Goal: Task Accomplishment & Management: Complete application form

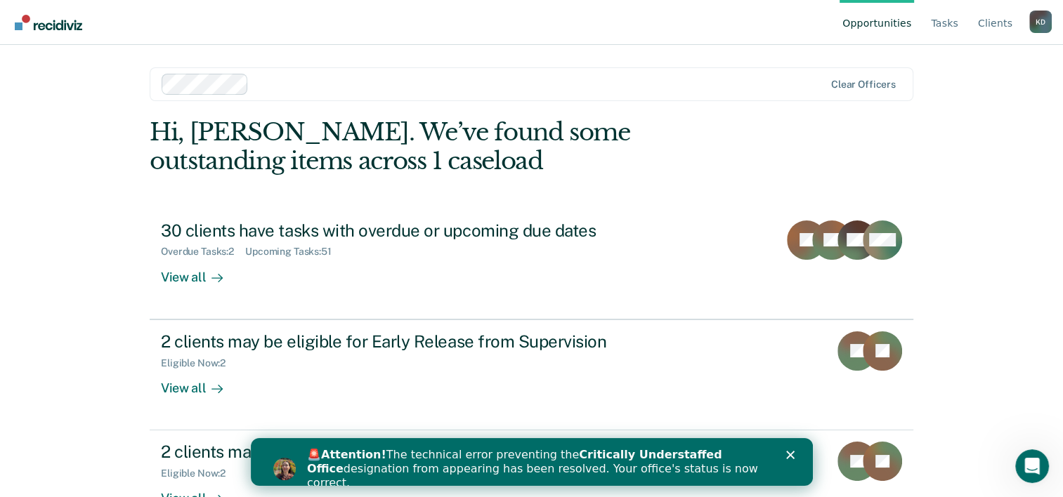
click at [789, 455] on polygon "Close" at bounding box center [789, 455] width 8 height 8
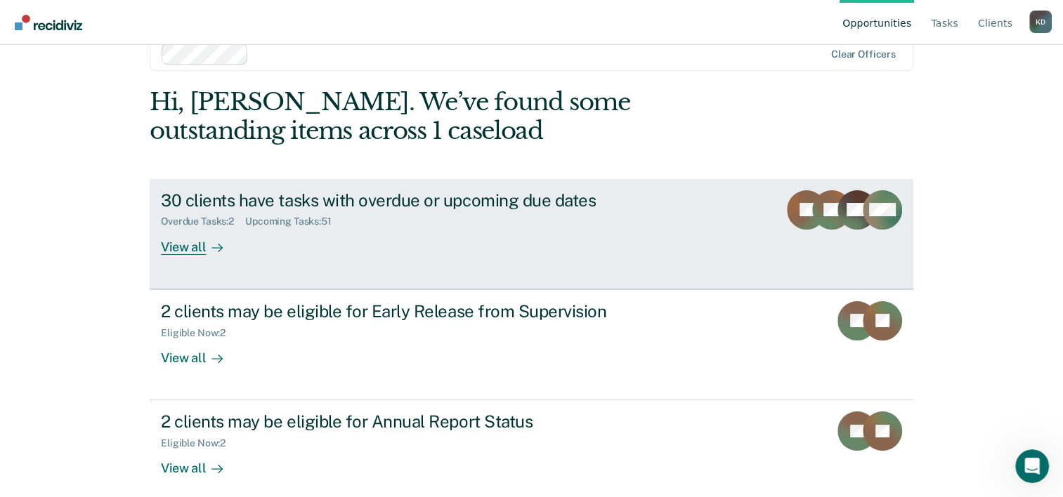
scroll to position [43, 0]
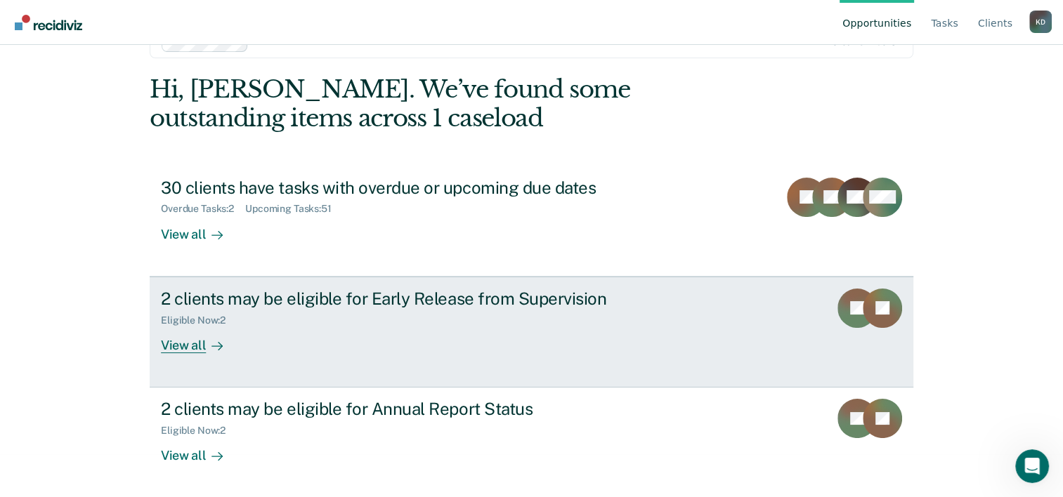
click at [531, 344] on div "2 clients may be eligible for Early Release from Supervision Eligible Now : 2 V…" at bounding box center [424, 321] width 527 height 65
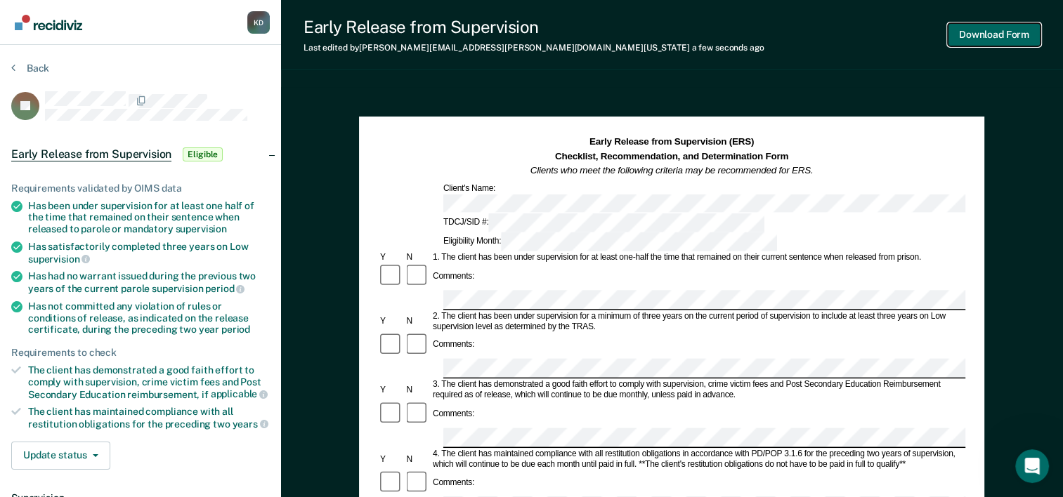
click at [977, 39] on button "Download Form" at bounding box center [994, 34] width 93 height 23
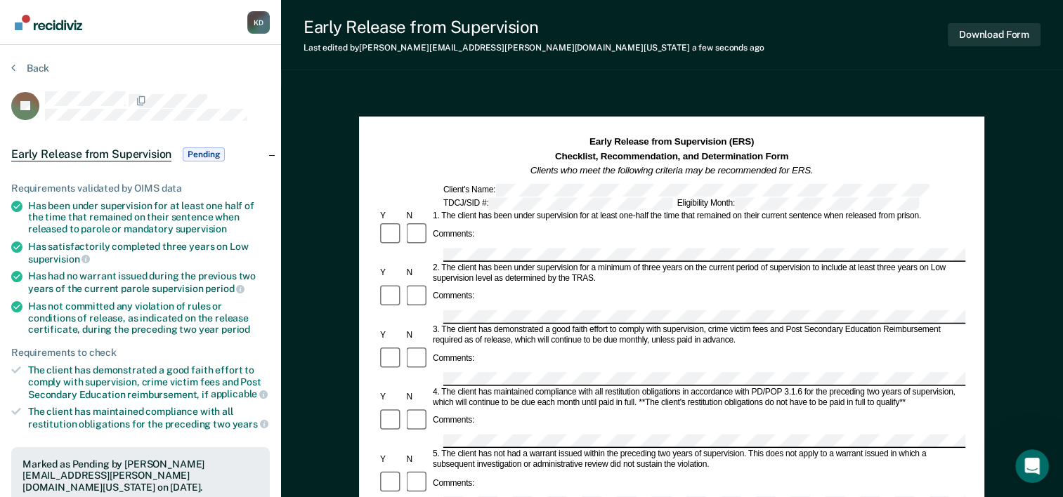
scroll to position [43, 0]
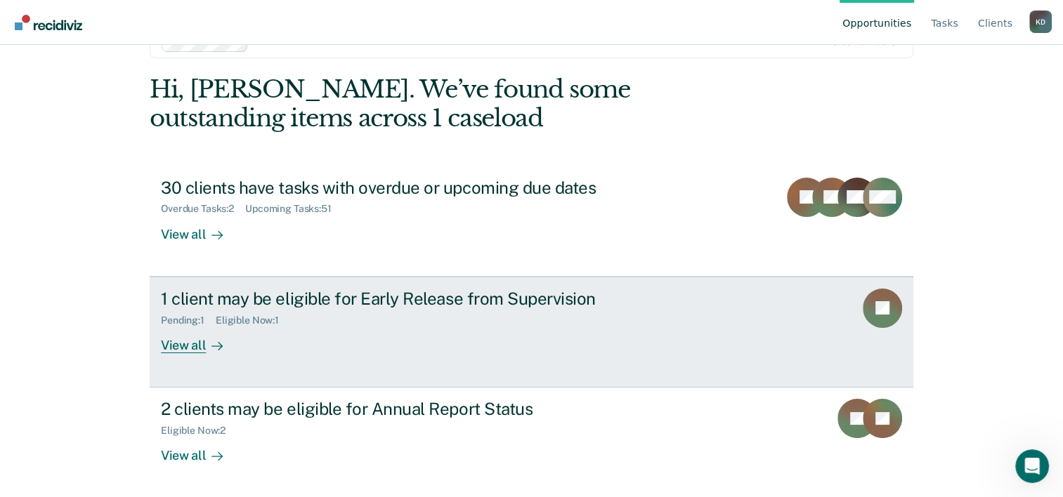
click at [511, 328] on div "1 client may be eligible for Early Release from Supervision Pending : 1 Eligibl…" at bounding box center [424, 321] width 527 height 65
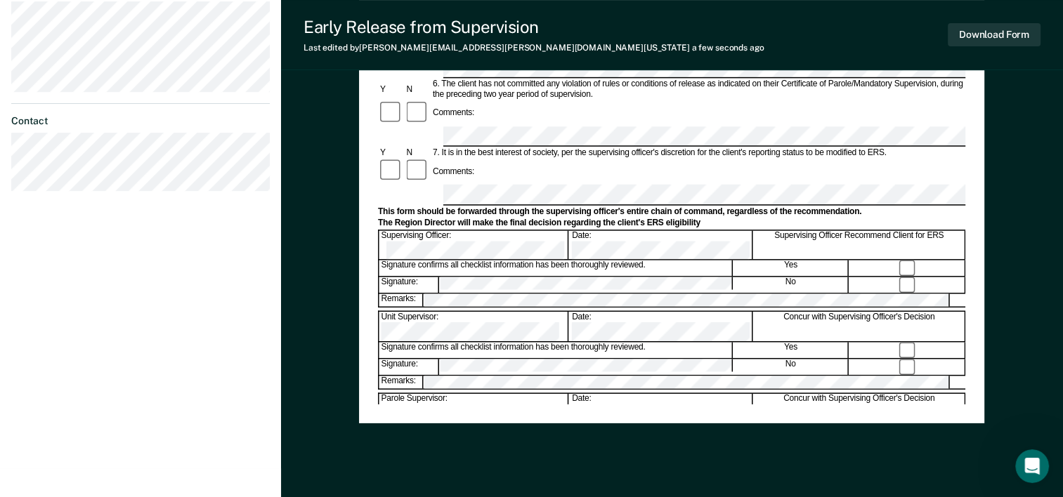
scroll to position [543, 0]
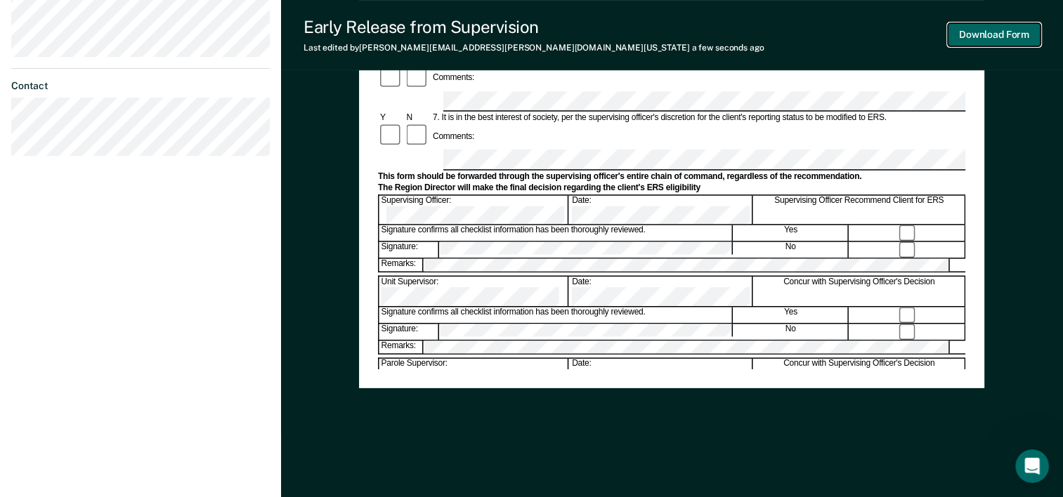
click at [984, 37] on button "Download Form" at bounding box center [994, 34] width 93 height 23
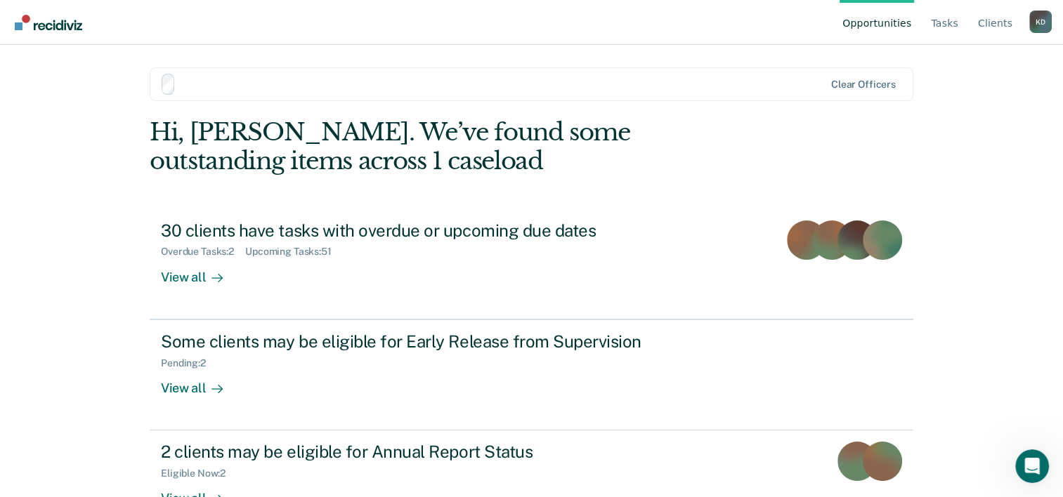
scroll to position [43, 0]
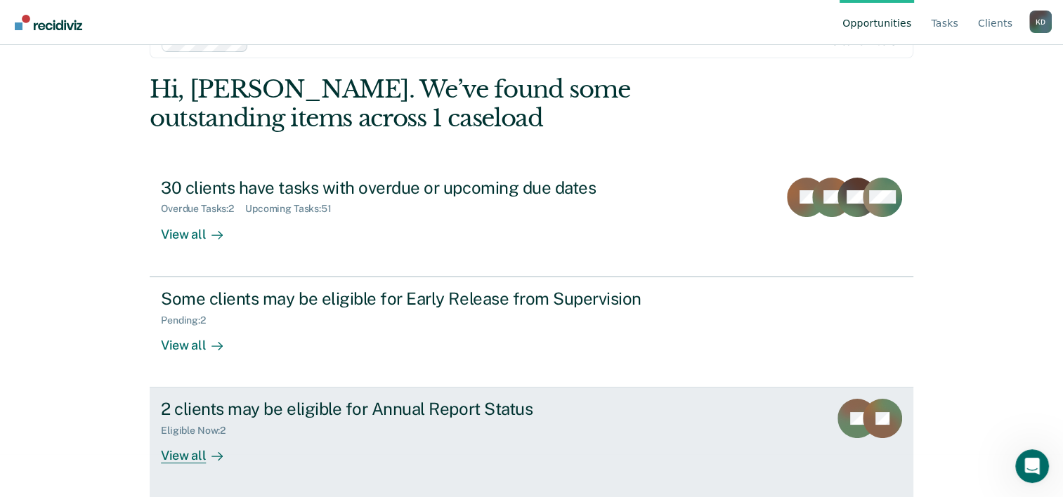
click at [450, 416] on div "2 clients may be eligible for Annual Report Status" at bounding box center [407, 409] width 493 height 20
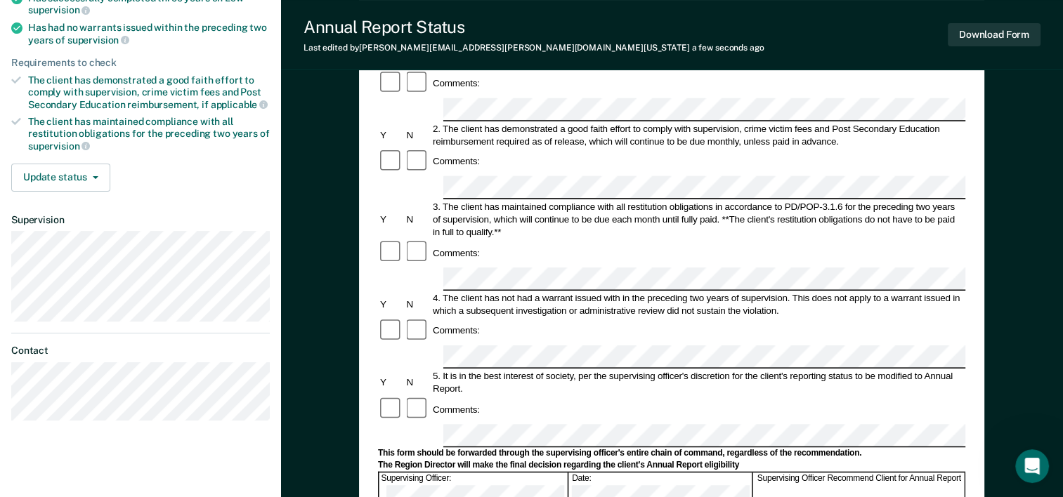
scroll to position [192, 0]
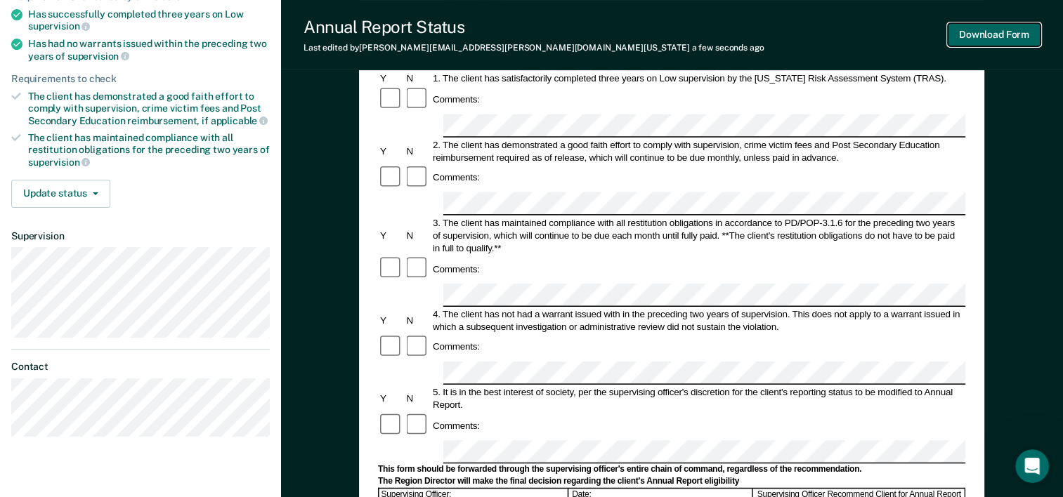
click at [998, 28] on button "Download Form" at bounding box center [994, 34] width 93 height 23
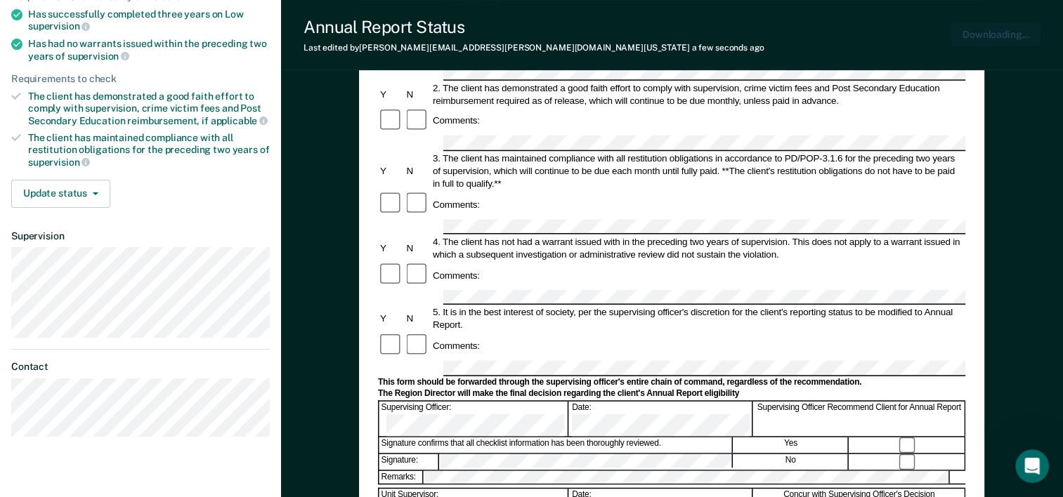
scroll to position [0, 0]
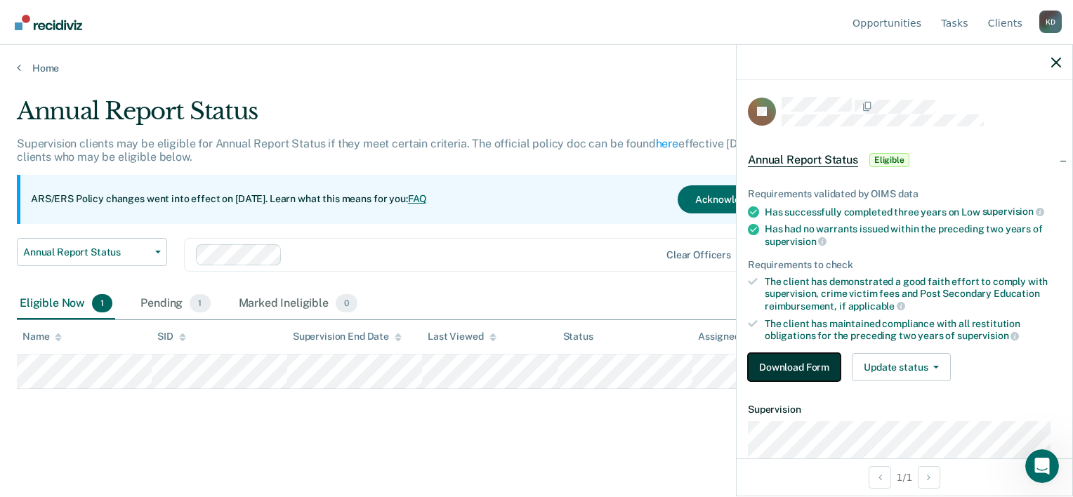
click at [773, 363] on button "Download Form" at bounding box center [794, 367] width 93 height 28
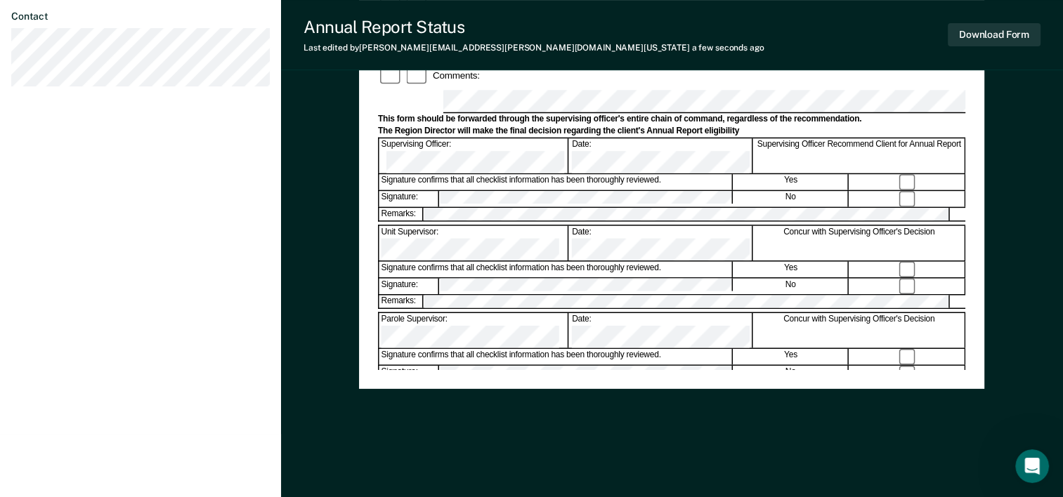
scroll to position [543, 0]
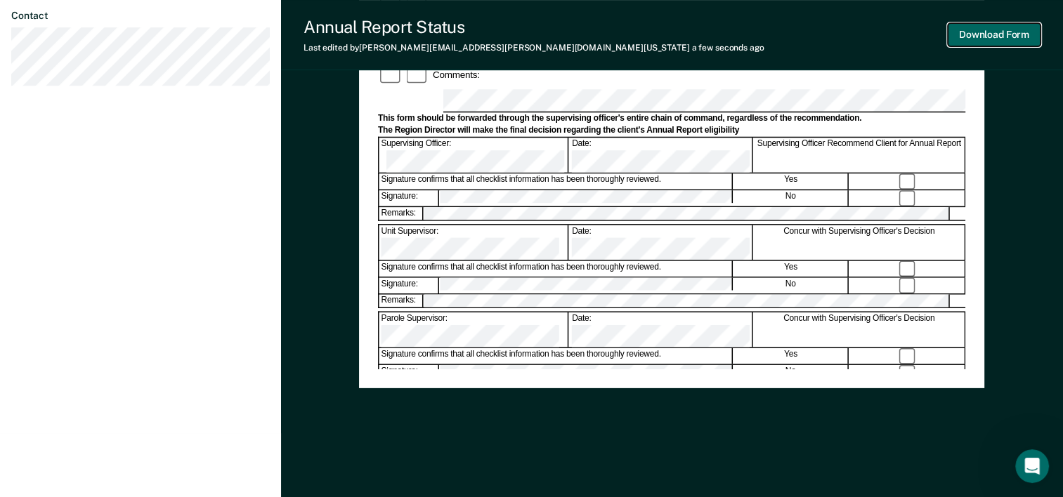
click at [974, 41] on button "Download Form" at bounding box center [994, 34] width 93 height 23
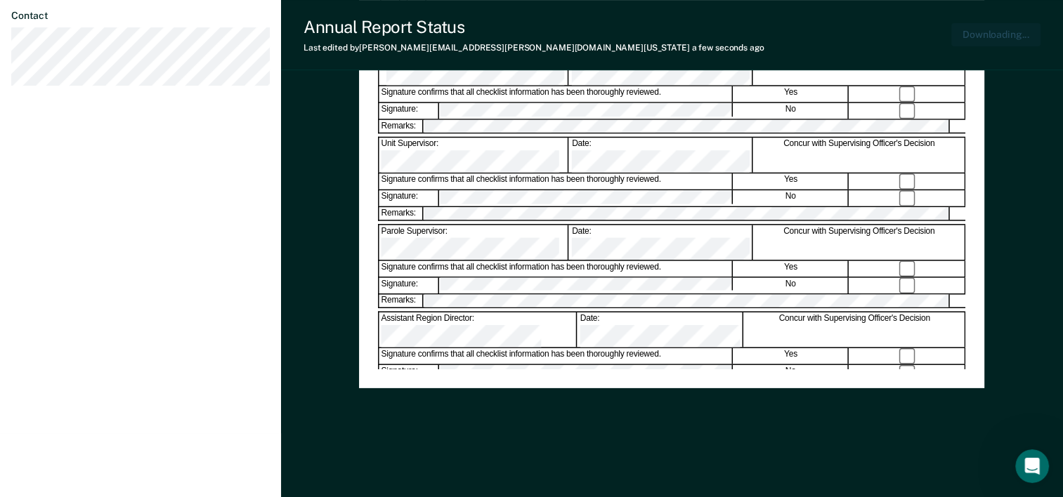
scroll to position [0, 0]
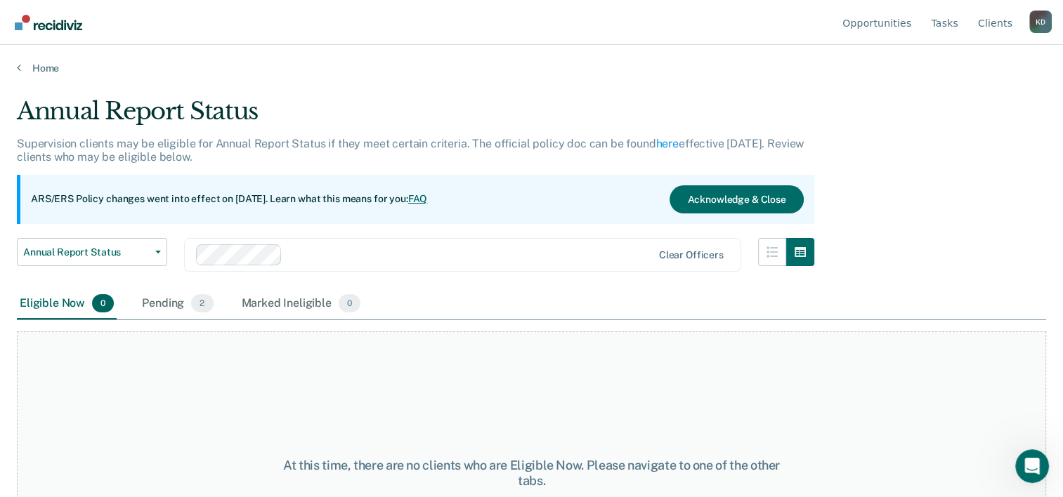
scroll to position [43, 0]
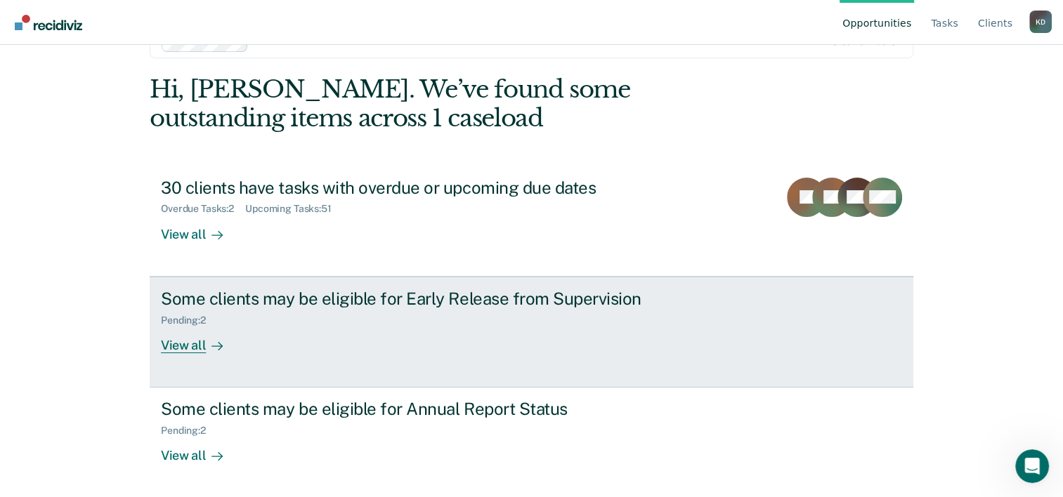
click at [350, 346] on div "Some clients may be eligible for Early Release from Supervision Pending : 2 Vie…" at bounding box center [424, 321] width 527 height 65
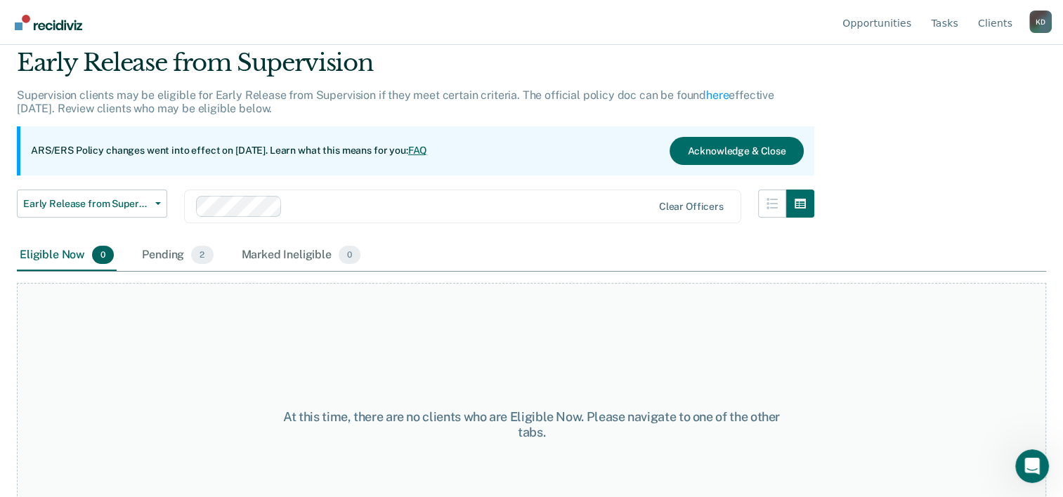
scroll to position [117, 0]
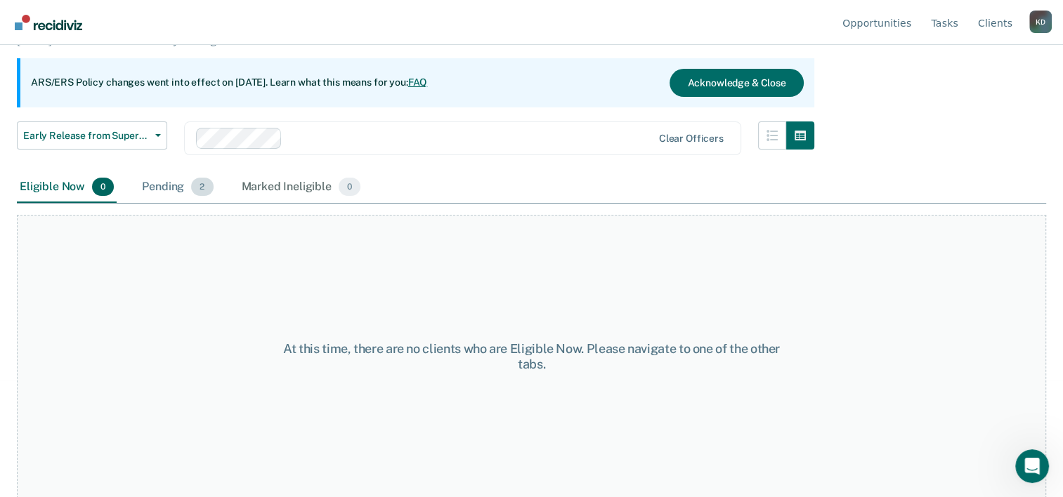
click at [207, 188] on span "2" at bounding box center [202, 187] width 22 height 18
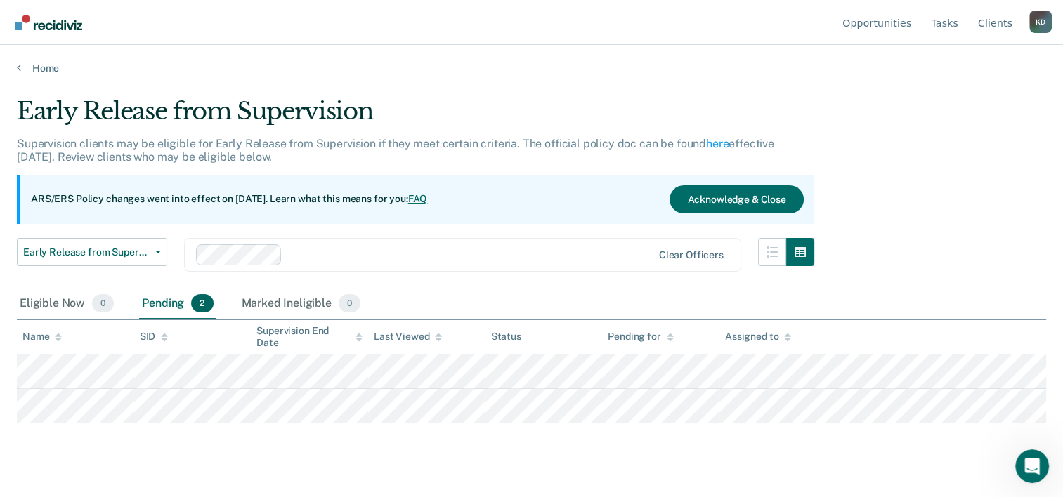
scroll to position [0, 0]
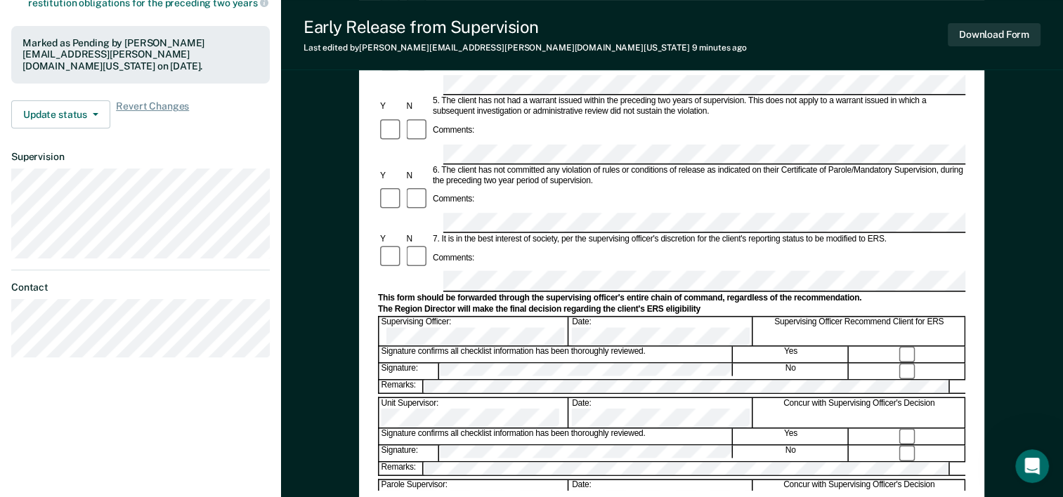
scroll to position [492, 0]
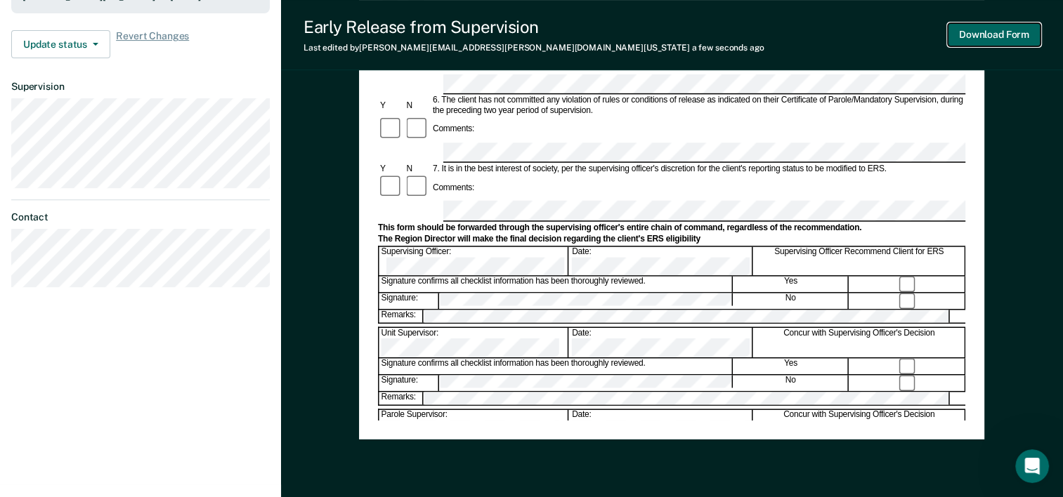
click at [993, 32] on button "Download Form" at bounding box center [994, 34] width 93 height 23
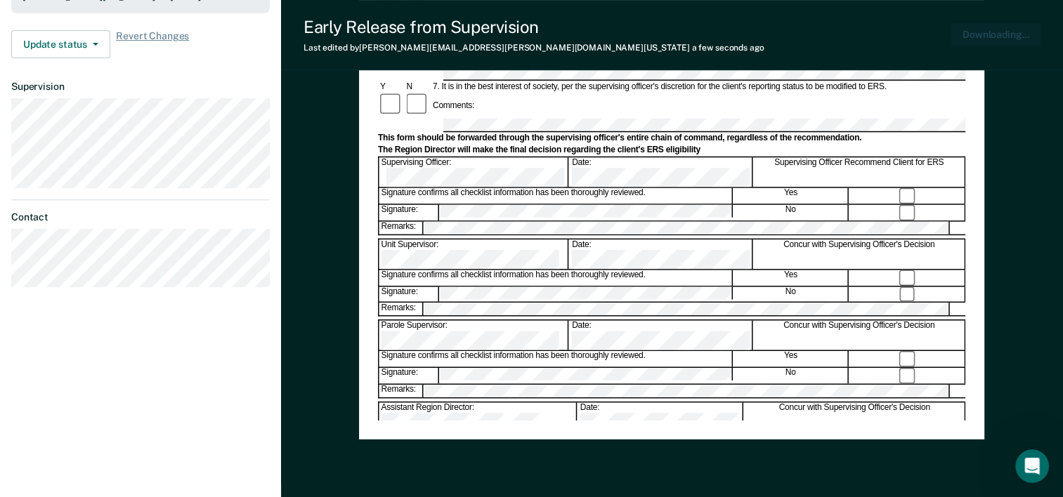
scroll to position [0, 0]
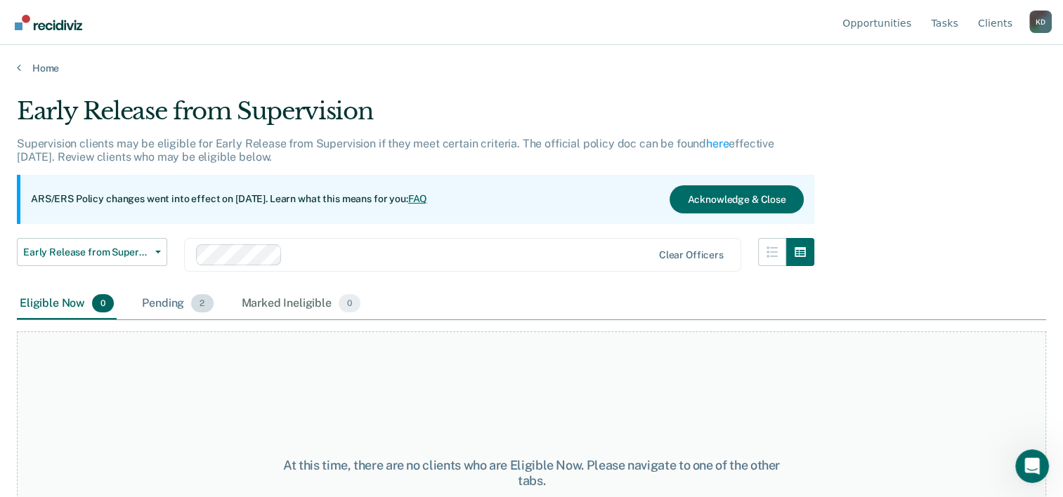
click at [181, 305] on div "Pending 2" at bounding box center [177, 304] width 77 height 31
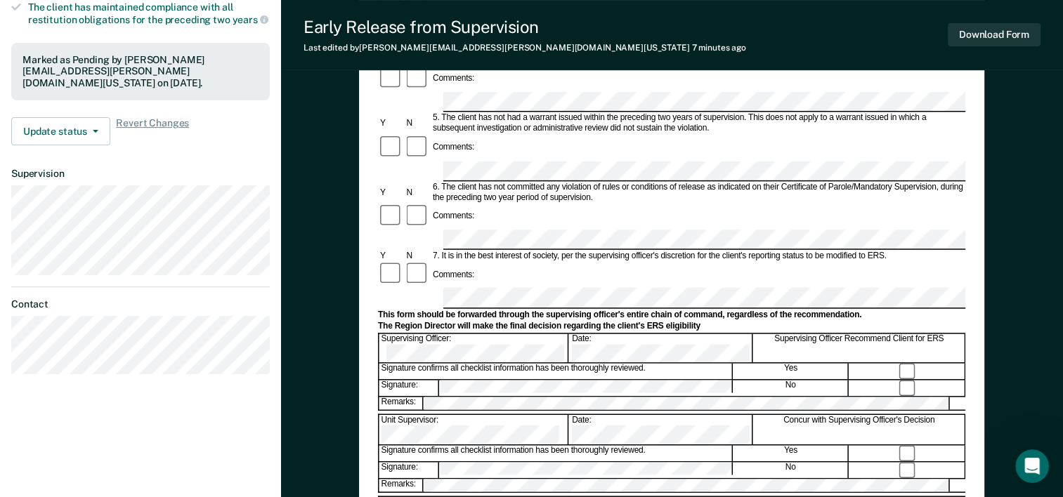
scroll to position [402, 0]
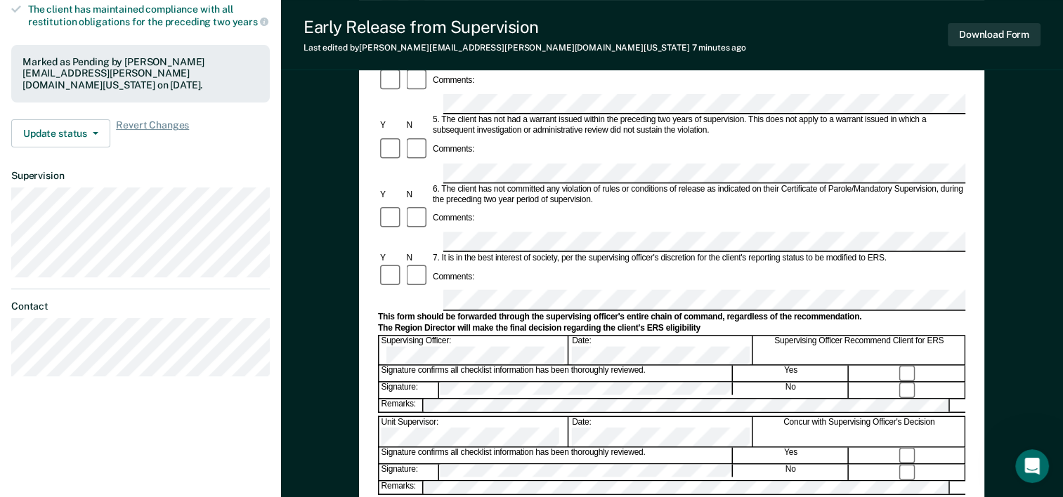
click at [393, 382] on div "Signature: No" at bounding box center [671, 390] width 587 height 17
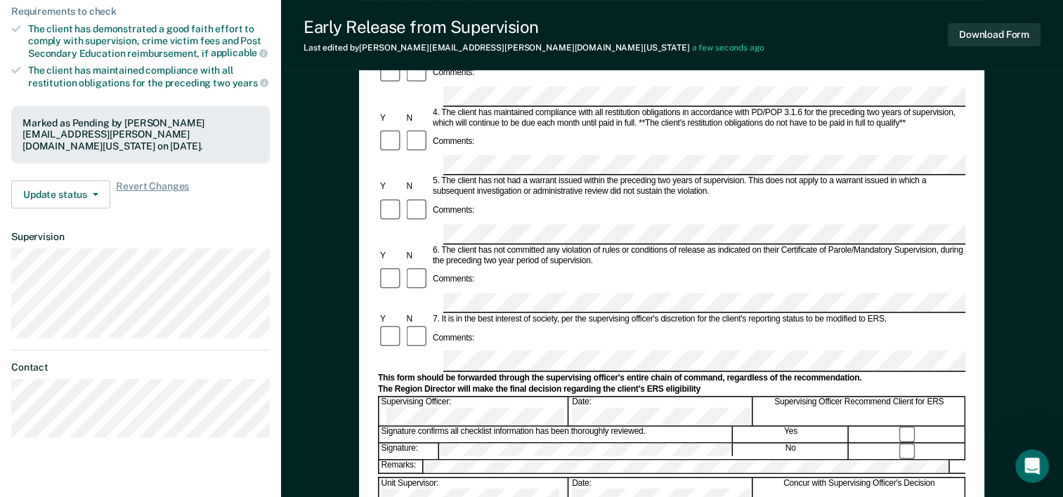
scroll to position [332, 0]
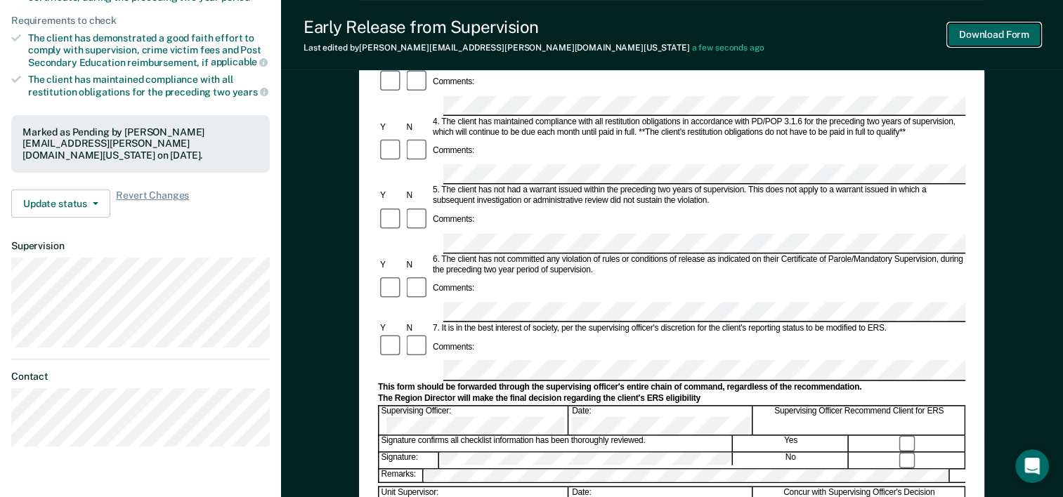
click at [971, 38] on button "Download Form" at bounding box center [994, 34] width 93 height 23
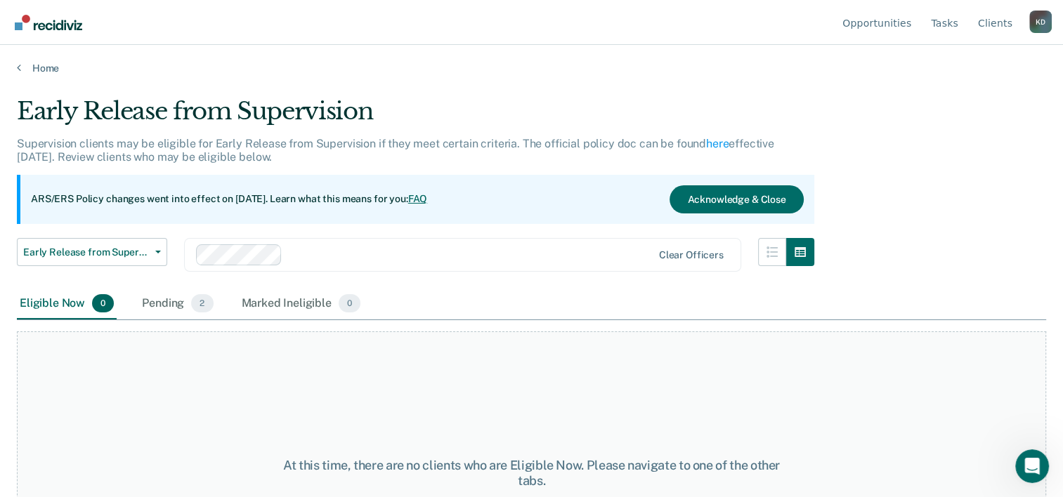
scroll to position [43, 0]
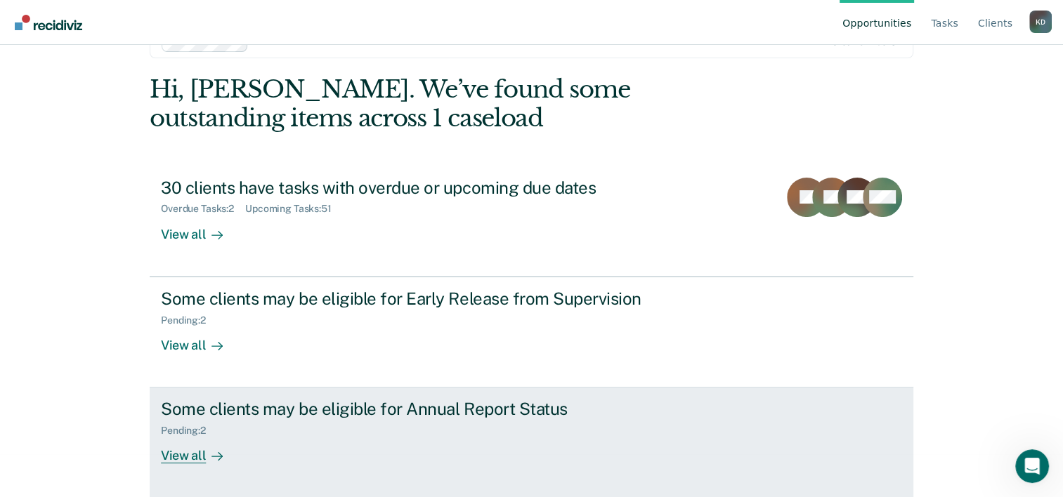
click at [423, 413] on div "Some clients may be eligible for Annual Report Status" at bounding box center [407, 409] width 493 height 20
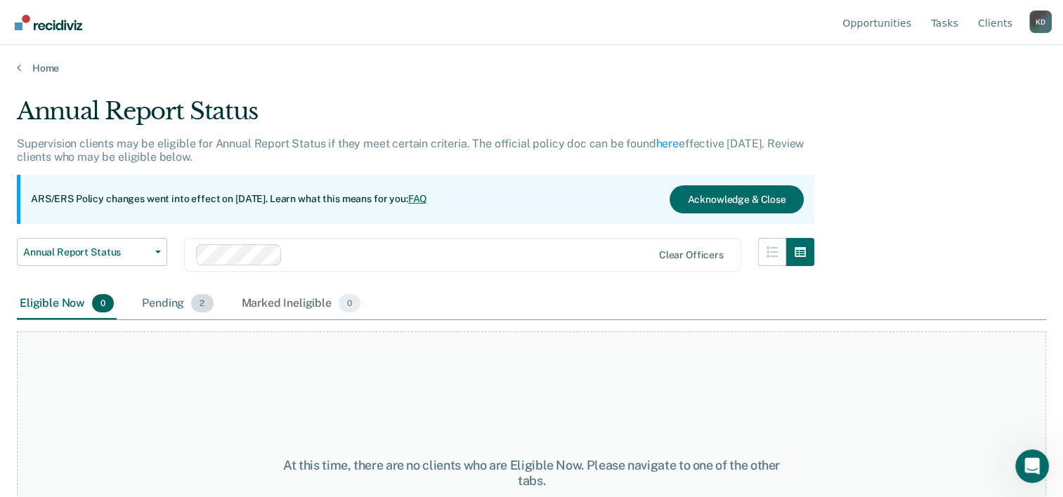
click at [190, 298] on div "Pending 2" at bounding box center [177, 304] width 77 height 31
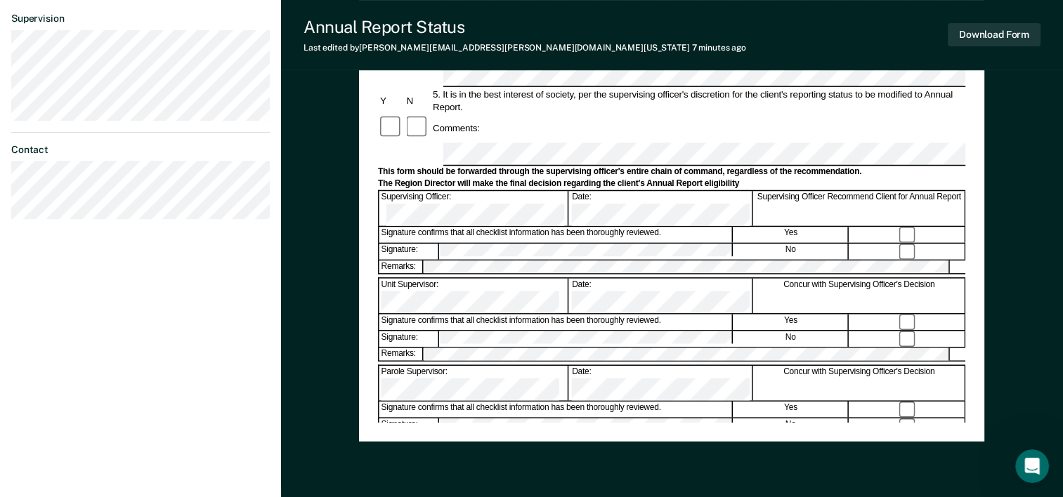
scroll to position [492, 0]
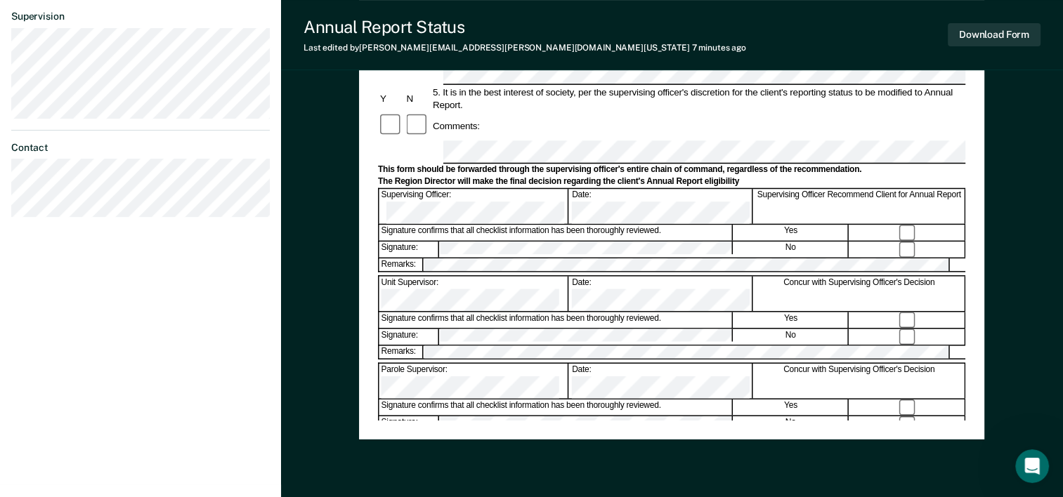
click at [374, 100] on div "Annual Reporting Checklist, Recommendation, and Determination Form Clients who …" at bounding box center [671, 32] width 625 height 815
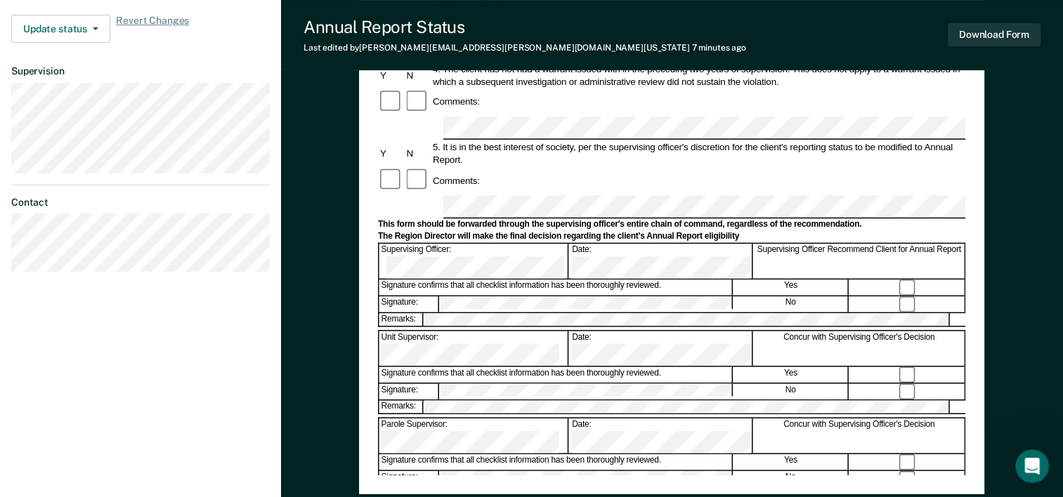
scroll to position [421, 0]
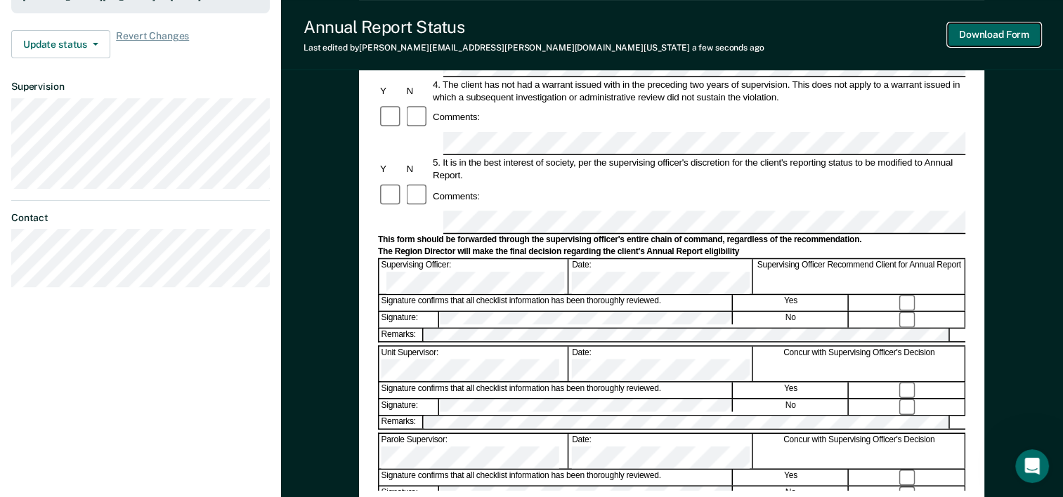
click at [989, 37] on button "Download Form" at bounding box center [994, 34] width 93 height 23
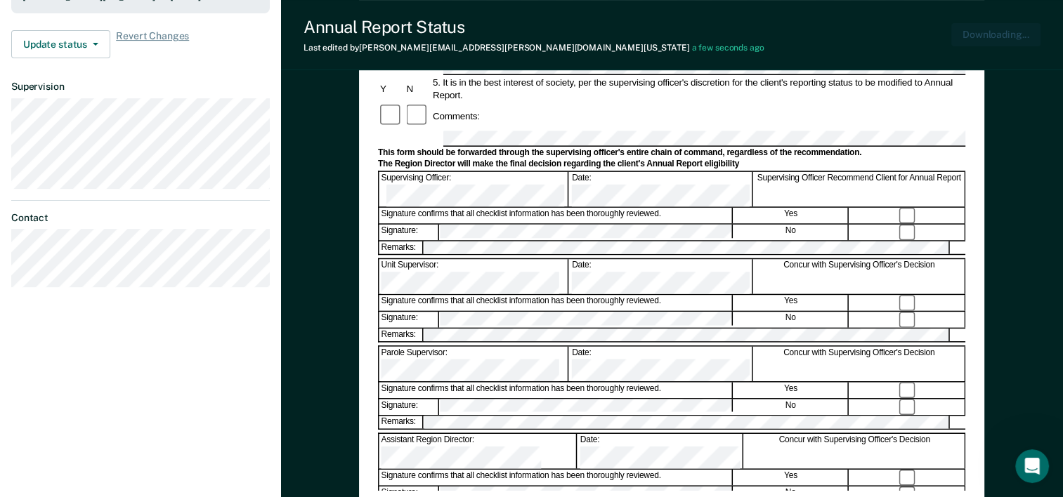
scroll to position [0, 0]
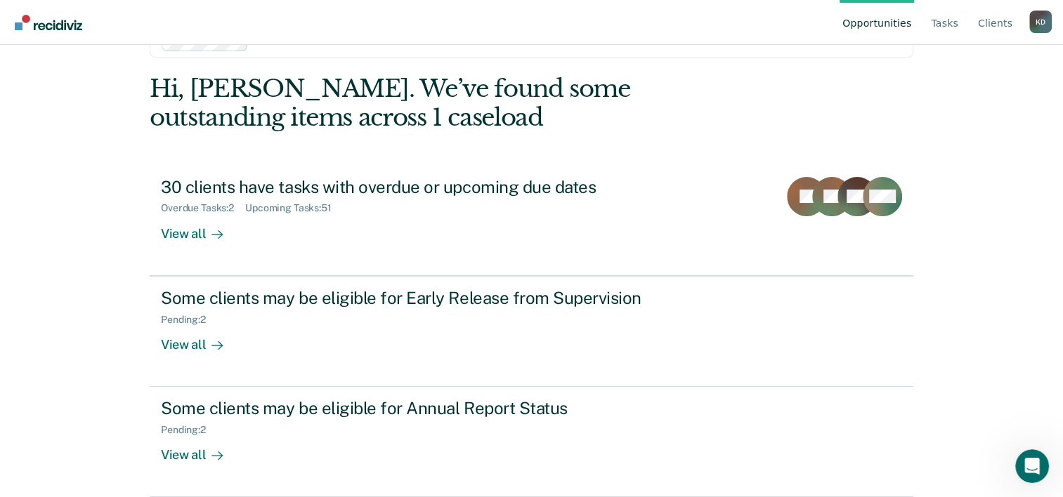
scroll to position [43, 0]
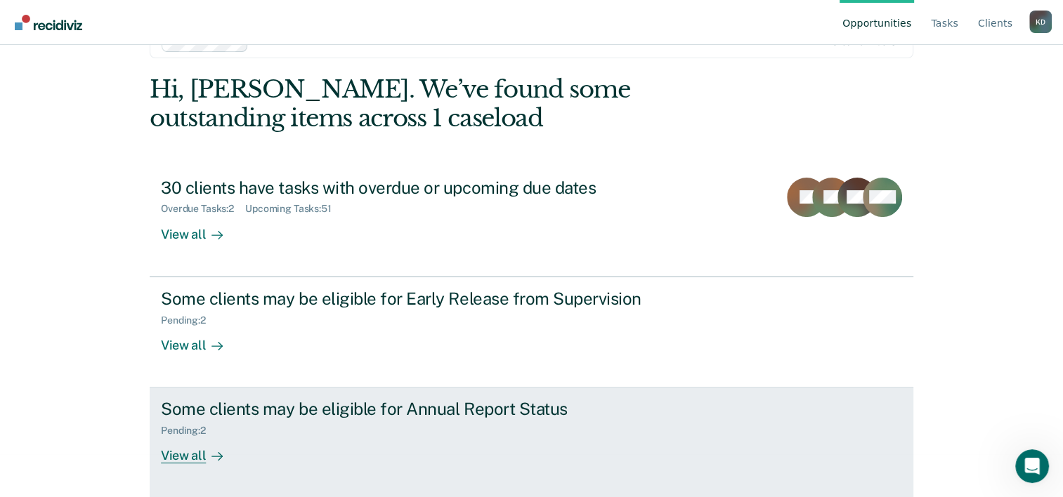
click at [320, 430] on div "Pending : 2" at bounding box center [407, 428] width 493 height 18
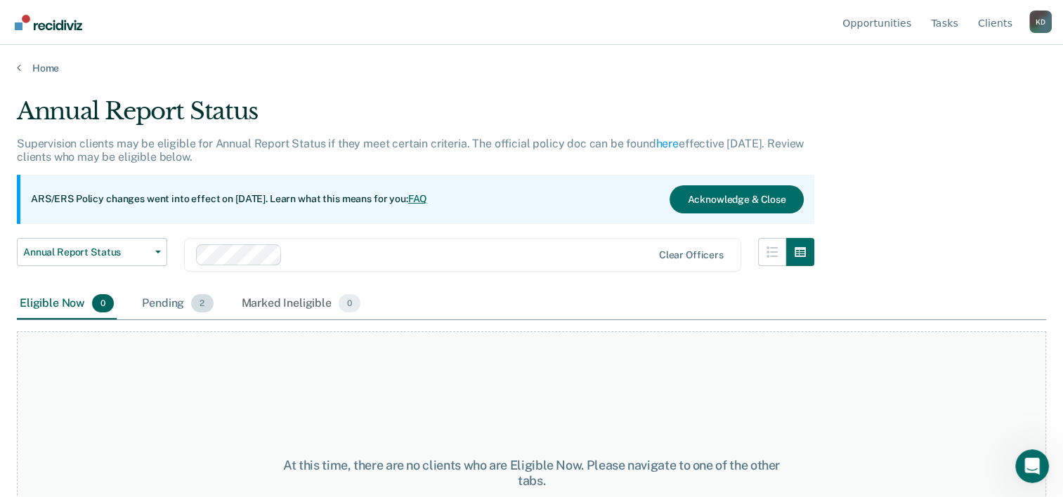
click at [177, 301] on div "Pending 2" at bounding box center [177, 304] width 77 height 31
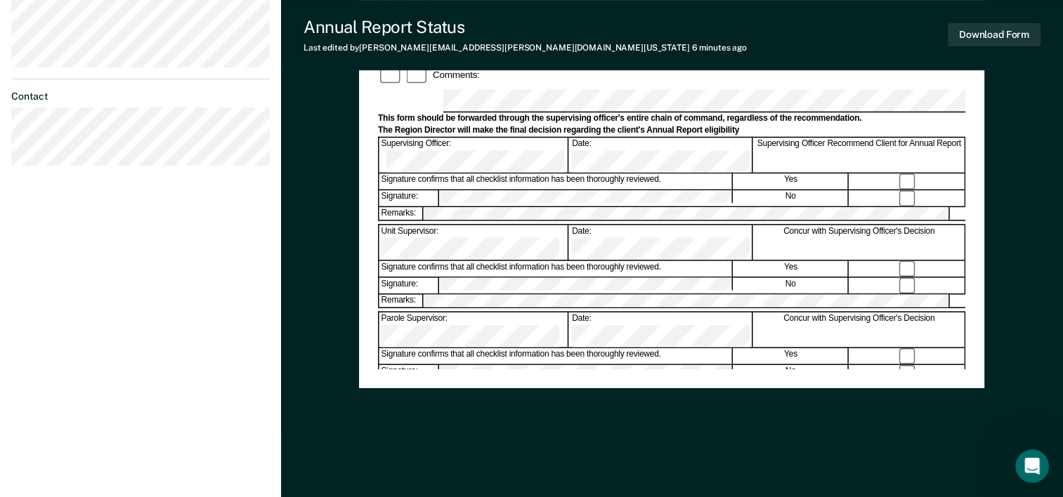
scroll to position [402, 0]
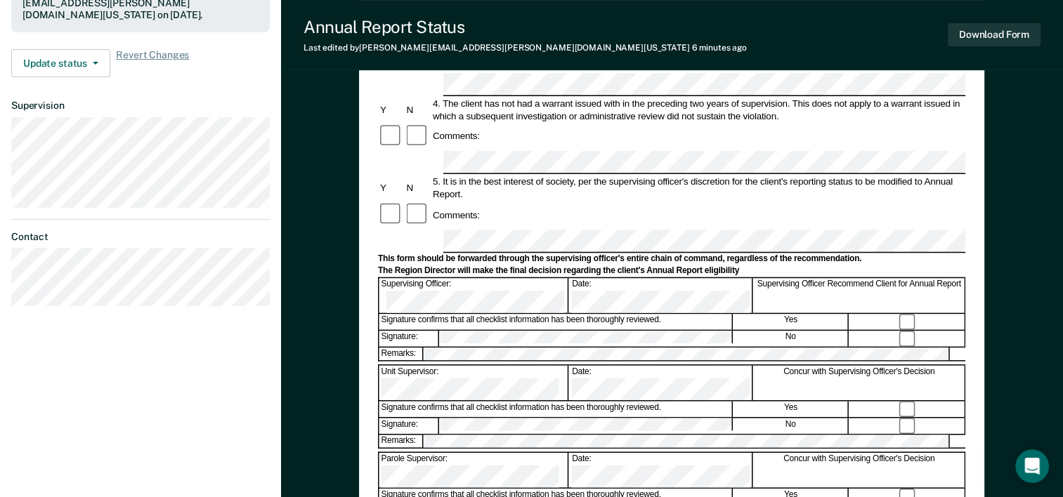
click at [401, 330] on div "Signature: No" at bounding box center [671, 338] width 587 height 17
click at [993, 33] on button "Download Form" at bounding box center [994, 34] width 93 height 23
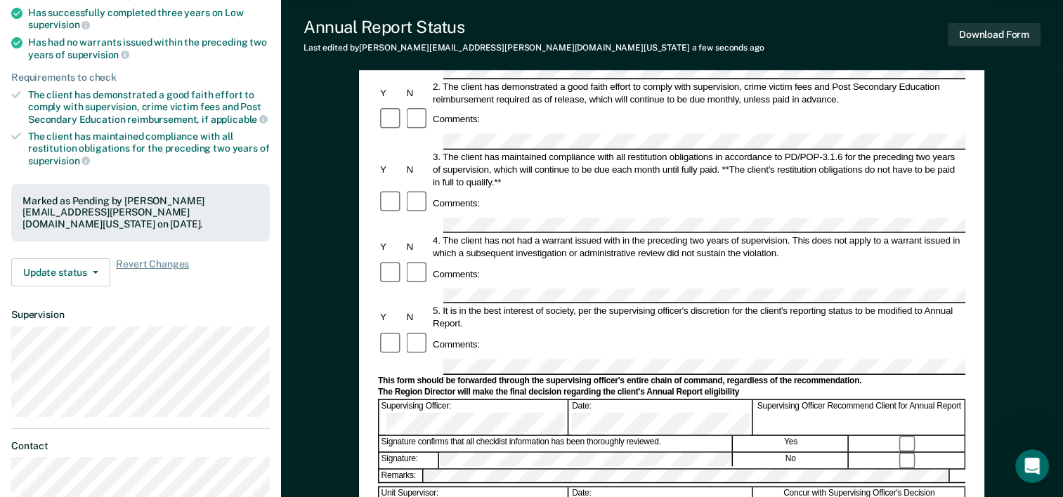
scroll to position [192, 0]
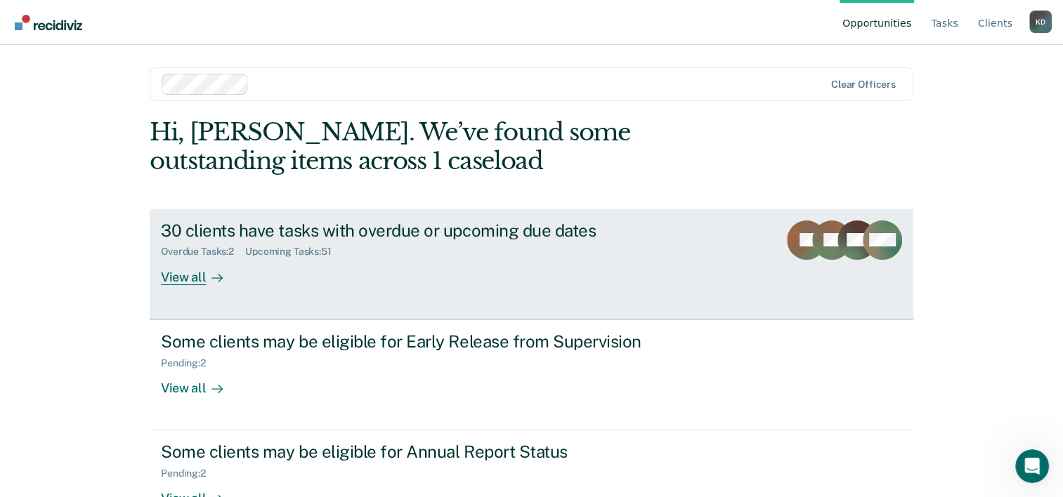
click at [267, 281] on div "30 clients have tasks with overdue or upcoming due dates Overdue Tasks : 2 Upco…" at bounding box center [424, 253] width 527 height 65
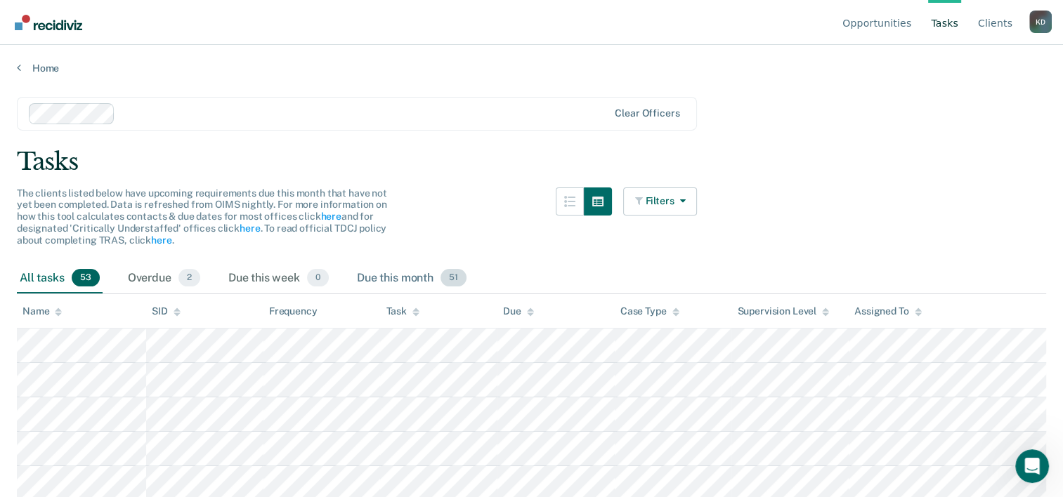
click at [395, 273] on div "Due this month 51" at bounding box center [411, 278] width 115 height 31
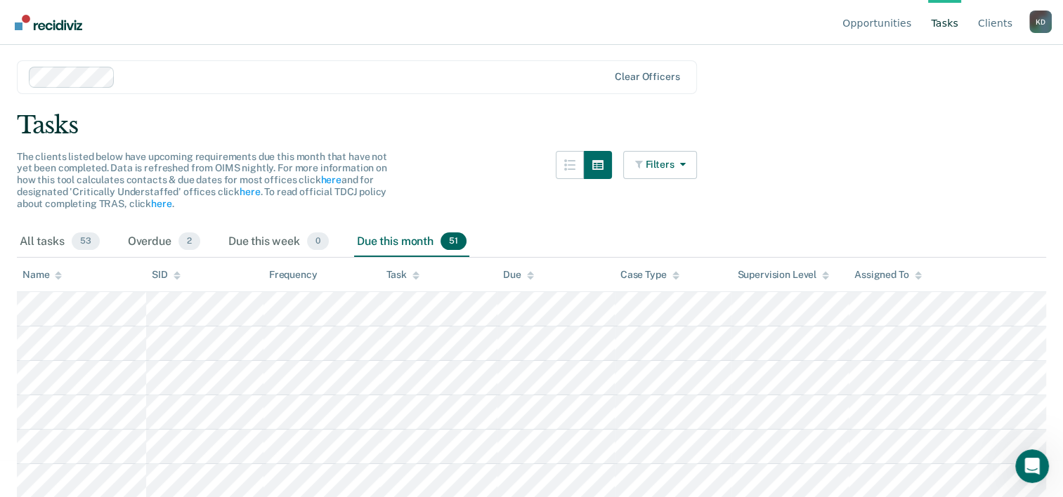
scroll to position [70, 0]
